Goal: Browse casually

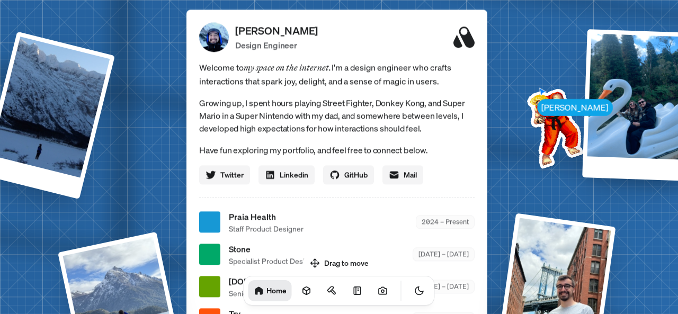
click at [531, 124] on img at bounding box center [553, 126] width 107 height 107
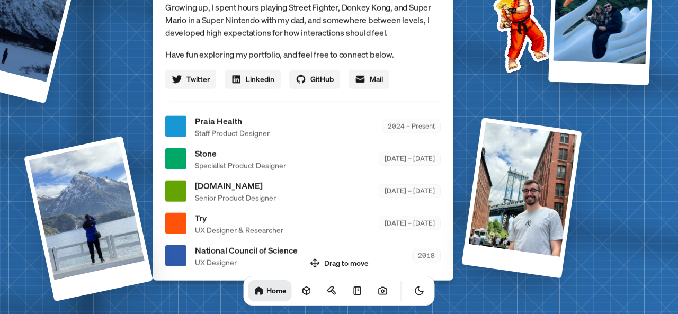
drag, startPoint x: 510, startPoint y: 191, endPoint x: 468, endPoint y: 103, distance: 97.4
click at [476, 97] on div "[PERSON_NAME] [PERSON_NAME] Design Engineer Welcome to my space on the internet…" at bounding box center [305, 126] width 1586 height 1389
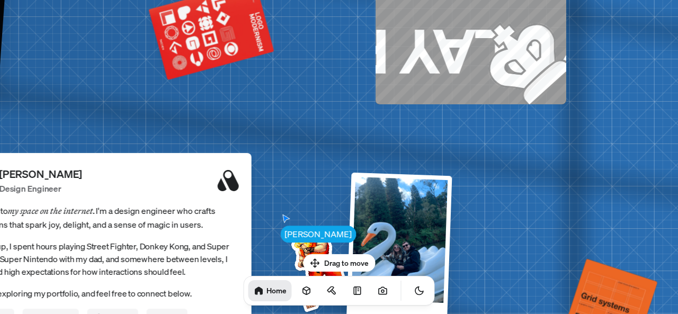
drag, startPoint x: 469, startPoint y: 188, endPoint x: 346, endPoint y: 208, distance: 124.5
click at [264, 0] on body "[PERSON_NAME] [PERSON_NAME] Design Engineer Welcome to my space on the internet…" at bounding box center [339, 0] width 678 height 0
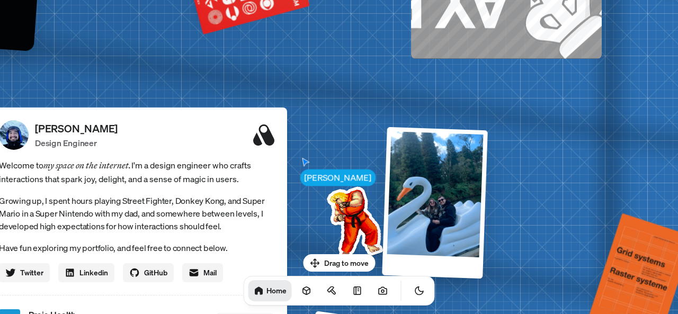
drag, startPoint x: 544, startPoint y: 148, endPoint x: 588, endPoint y: 103, distance: 63.3
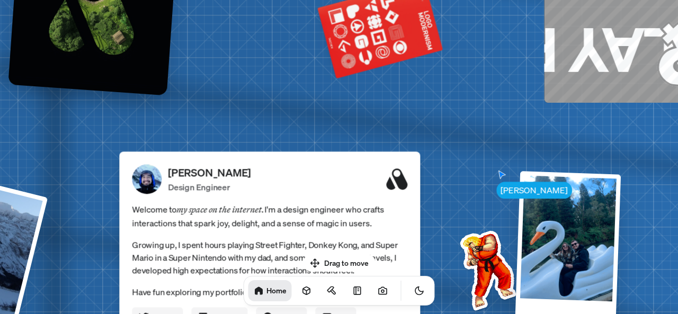
drag, startPoint x: 332, startPoint y: 98, endPoint x: 458, endPoint y: 142, distance: 133.3
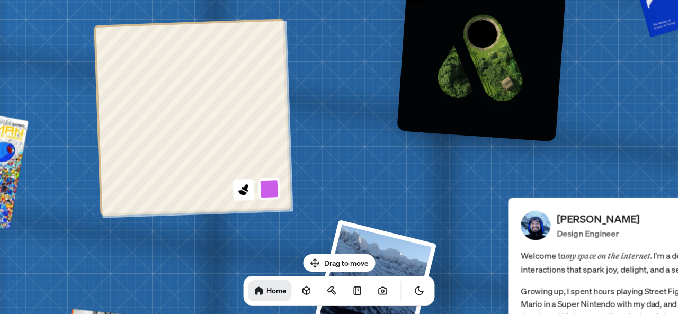
drag, startPoint x: 210, startPoint y: 109, endPoint x: 600, endPoint y: 155, distance: 391.8
click at [247, 196] on icon at bounding box center [244, 189] width 14 height 14
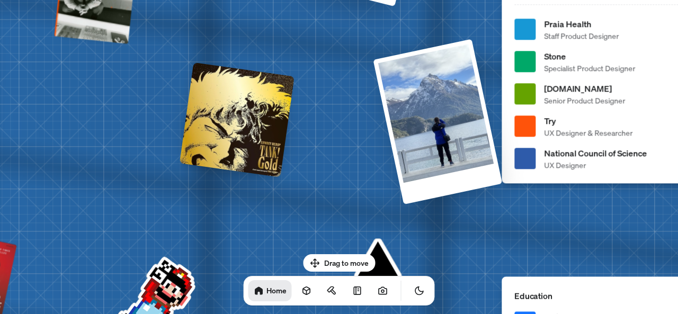
drag, startPoint x: 367, startPoint y: 147, endPoint x: 330, endPoint y: 154, distance: 38.3
click at [351, 150] on div "[PERSON_NAME] [PERSON_NAME] Design Engineer Welcome to my space on the internet…" at bounding box center [655, 29] width 1586 height 1389
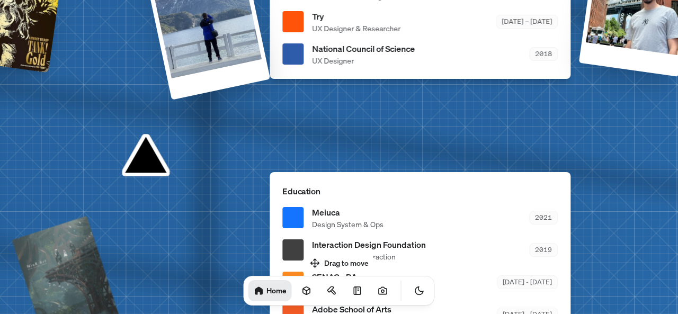
drag, startPoint x: 329, startPoint y: 185, endPoint x: 55, endPoint y: 80, distance: 293.0
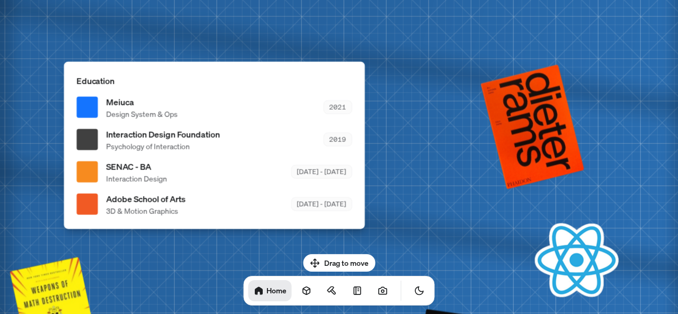
drag, startPoint x: 415, startPoint y: 110, endPoint x: 324, endPoint y: 49, distance: 109.2
click at [261, 0] on html "[PERSON_NAME] [PERSON_NAME] Design Engineer Welcome to my space on the internet…" at bounding box center [339, 0] width 678 height 0
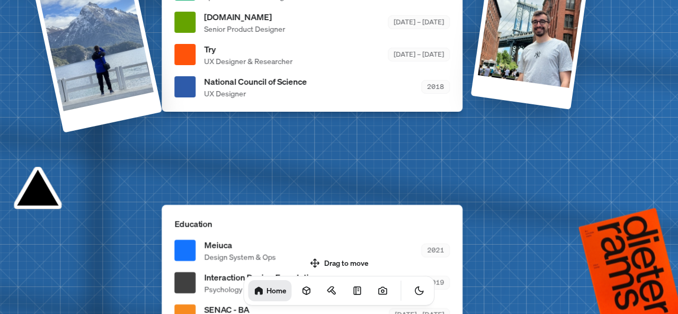
drag, startPoint x: 416, startPoint y: 293, endPoint x: 416, endPoint y: 313, distance: 19.6
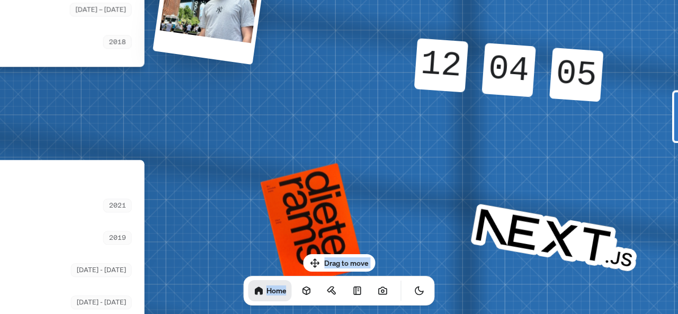
drag, startPoint x: 416, startPoint y: 313, endPoint x: 222, endPoint y: 277, distance: 197.8
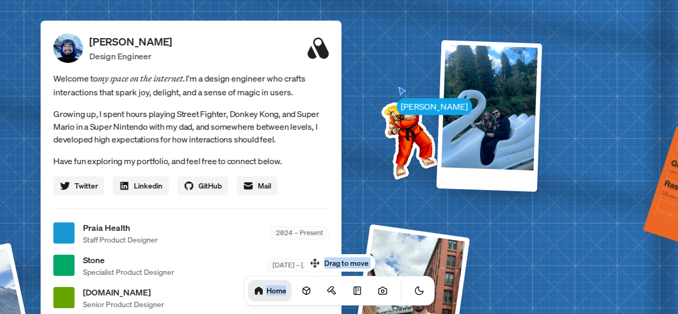
drag, startPoint x: 468, startPoint y: 154, endPoint x: 605, endPoint y: 332, distance: 224.8
click at [605, 0] on html "[PERSON_NAME] [PERSON_NAME] Design Engineer Welcome to my space on the internet…" at bounding box center [339, 0] width 678 height 0
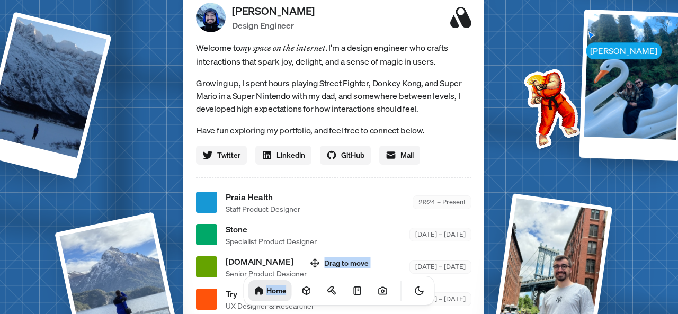
drag, startPoint x: 426, startPoint y: 193, endPoint x: 567, endPoint y: 165, distance: 144.4
click at [567, 165] on div "[PERSON_NAME] [PERSON_NAME] Design Engineer Welcome to my space on the internet…" at bounding box center [336, 203] width 1586 height 1389
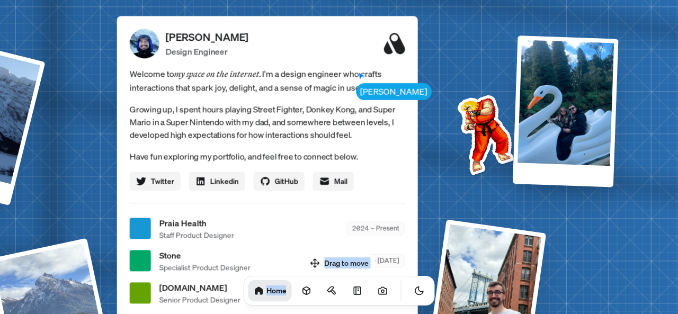
drag, startPoint x: 532, startPoint y: 163, endPoint x: 498, endPoint y: 135, distance: 43.7
click at [482, 185] on div "[PERSON_NAME] [PERSON_NAME] Design Engineer Welcome to my space on the internet…" at bounding box center [270, 229] width 1586 height 1389
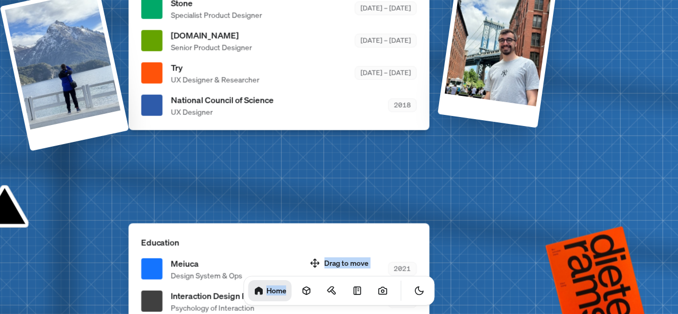
drag, startPoint x: 239, startPoint y: 178, endPoint x: 331, endPoint y: 173, distance: 92.3
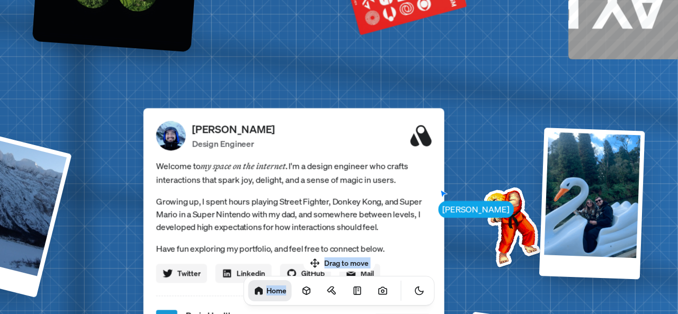
drag, startPoint x: 550, startPoint y: 128, endPoint x: 461, endPoint y: 335, distance: 225.4
click at [461, 0] on html "[PERSON_NAME] [PERSON_NAME] Design Engineer Welcome to my space on the internet…" at bounding box center [339, 0] width 678 height 0
